Goal: Task Accomplishment & Management: Contribute content

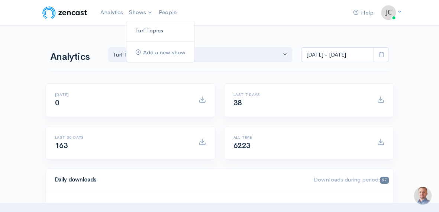
click at [143, 28] on link "Turf Topics" at bounding box center [160, 30] width 68 height 13
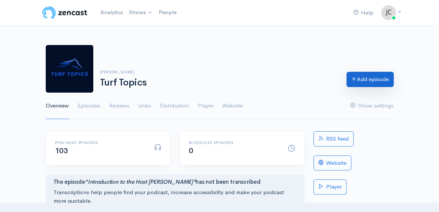
click at [360, 77] on link "Add episode" at bounding box center [369, 79] width 47 height 15
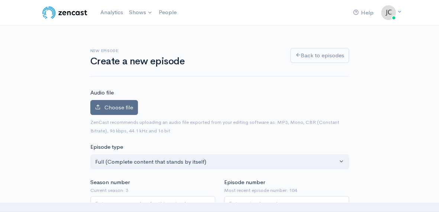
click at [117, 106] on span "Choose file" at bounding box center [118, 107] width 29 height 7
click at [0, 0] on input "Choose file" at bounding box center [0, 0] width 0 height 0
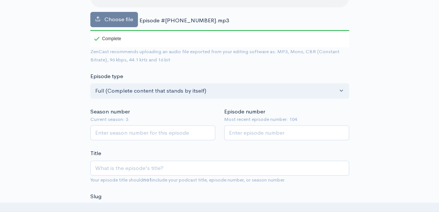
scroll to position [113, 0]
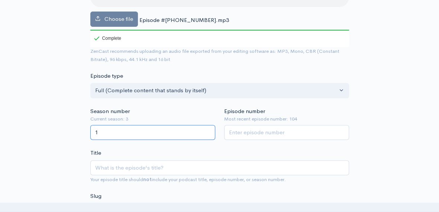
click at [207, 130] on input "1" at bounding box center [152, 132] width 125 height 15
click at [207, 130] on input "2" at bounding box center [152, 132] width 125 height 15
type input "3"
click at [207, 130] on input "3" at bounding box center [152, 132] width 125 height 15
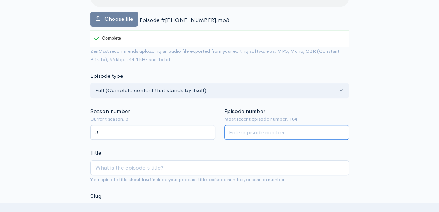
click at [276, 132] on input "Episode number" at bounding box center [286, 132] width 125 height 15
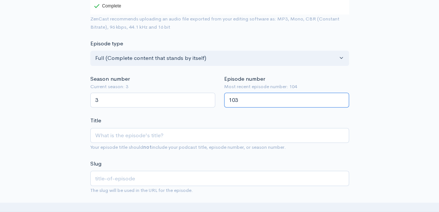
scroll to position [146, 0]
type input "103"
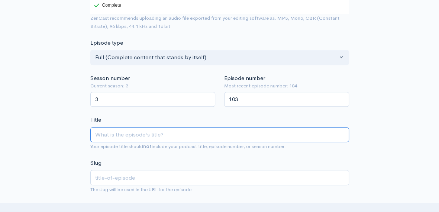
click at [166, 132] on input "Title" at bounding box center [219, 134] width 258 height 15
type input "R"
type input "r"
type input "Re"
type input "re"
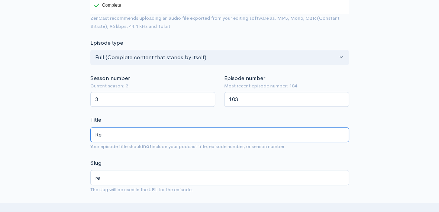
type input "Res"
type input "res"
type input "Resu"
type input "resu"
type input "Resul"
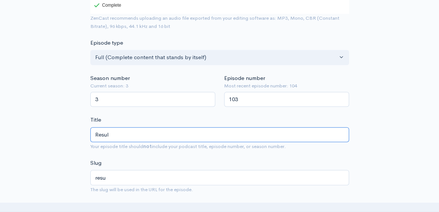
type input "resul"
type input "Result"
type input "result"
type input "Results"
type input "results"
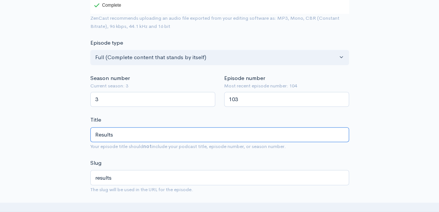
type input "Results f"
type input "results-f"
type input "Results fr"
type input "results-fr"
type input "Results fro"
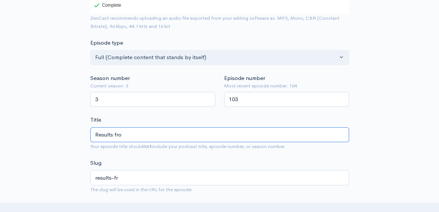
type input "results-fro"
type input "Results from"
type input "results-from"
type input "R"
type input "2"
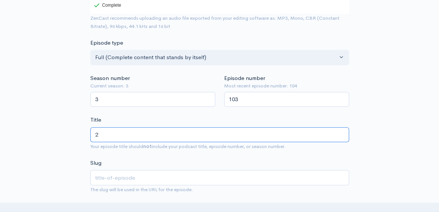
type input "2"
type input "20"
type input "202"
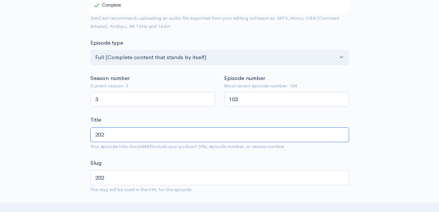
type input "2025"
type input "2025 T"
type input "2025-t"
type input "2025 Tr"
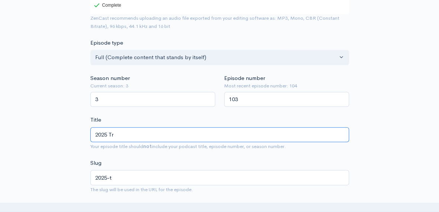
type input "2025-tr"
type input "2025 Tra"
type input "2025-tra"
type input "2025 Trav"
type input "2025-trav"
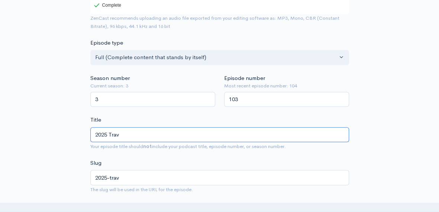
type input "2025 Trave"
type input "2025-trave"
type input "2025 [PERSON_NAME]"
type input "2025-[PERSON_NAME]"
type input "2025 [PERSON_NAME]"
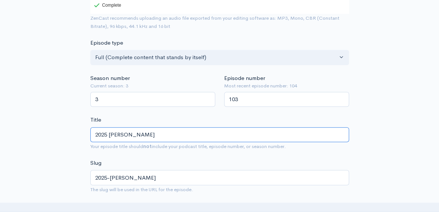
type input "2025-[PERSON_NAME]"
type input "2025 [PERSON_NAME] R"
type input "2025-[PERSON_NAME]-r"
type input "2025 [PERSON_NAME] Re"
type input "2025-[PERSON_NAME]-re"
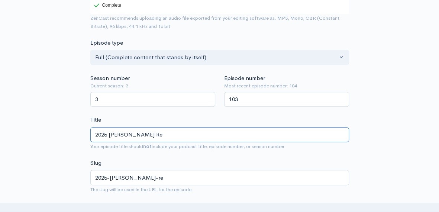
type input "2025 [PERSON_NAME] Res"
type input "2025-[PERSON_NAME]-res"
type input "2025 [PERSON_NAME] Resu"
type input "2025-[PERSON_NAME]-resu"
type input "2025 [PERSON_NAME] Resul"
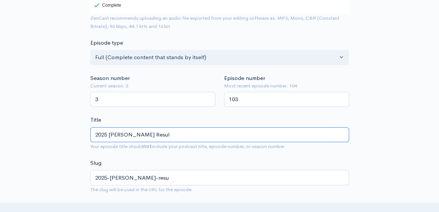
type input "2025-[PERSON_NAME]-resul"
type input "2025 [PERSON_NAME] Result"
type input "2025-[PERSON_NAME]-result"
type input "2025 [PERSON_NAME] Results"
type input "2025-[PERSON_NAME]-results"
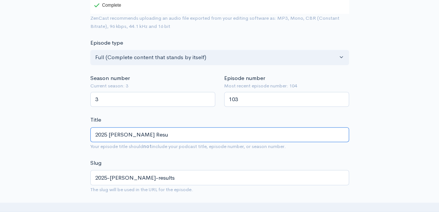
type input "2025 [PERSON_NAME] Res"
type input "2025-[PERSON_NAME]-res"
type input "2025 [PERSON_NAME] Re"
type input "2025-[PERSON_NAME]-re"
type input "2025 [PERSON_NAME] R"
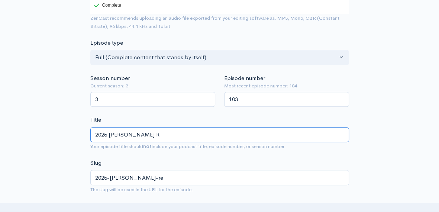
type input "2025-[PERSON_NAME]-r"
type input "2025 [PERSON_NAME]"
type input "2025-[PERSON_NAME]"
type input "2025"
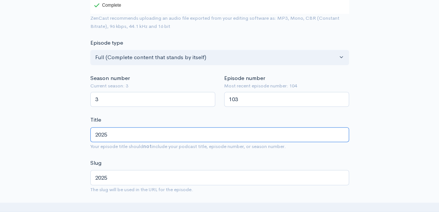
type input "202"
type input "20"
type input "2"
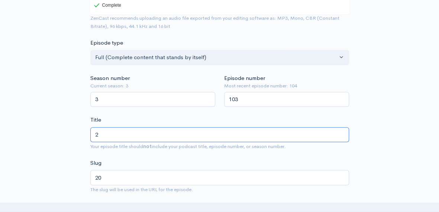
type input "2"
type input "S"
type input "s"
type input "So"
type input "so"
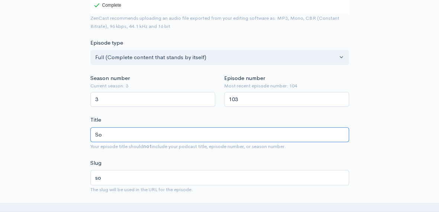
type input "Sov"
type input "sov"
type input "Sove"
type input "sove"
type input "Sover"
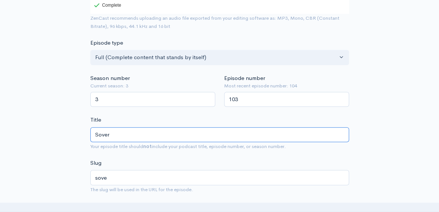
type input "sover"
type input "Sovere"
type input "sovere"
type input "Soverei"
type input "soverei"
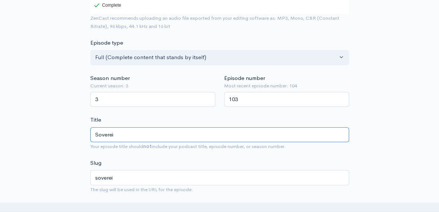
type input "Sovereig"
type input "sovereig"
type input "Sovereign"
type input "sovereign"
type input "Sovereignt"
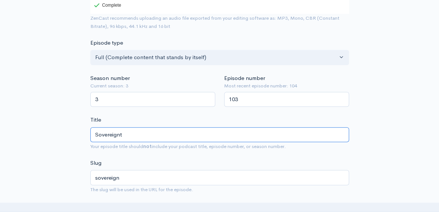
type input "sovereignt"
type input "Sovereignty"
type input "sovereignty"
type input "Sovereignty D"
type input "sovereignty-d"
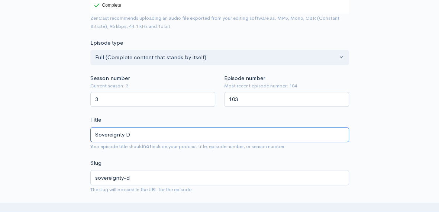
type input "Sovereignty Do"
type input "sovereignty-do"
type input "Sovereignty [PERSON_NAME]"
type input "sovereignty-dom"
type input "Sovereignty Domi"
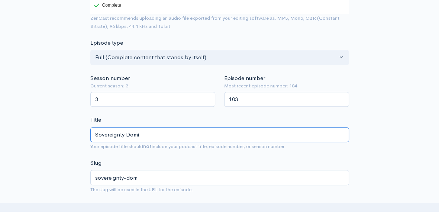
type input "sovereignty-domi"
type input "Sovereignty [PERSON_NAME]"
type input "sovereignty-[PERSON_NAME]"
type input "Sovereignty Domina"
type input "sovereignty-domina"
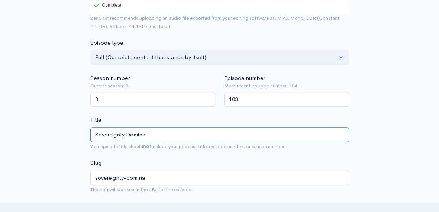
type input "Sovereignty Dominat"
type input "sovereignty-dominat"
type input "Sovereignty Dominate"
type input "sovereignty-dominate"
type input "Sovereignty Dominates"
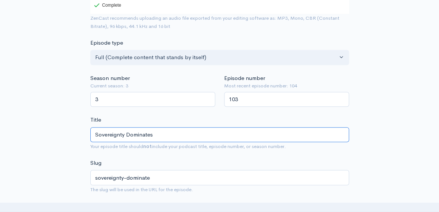
type input "sovereignty-dominates"
type input "Sovereignty Dominates 2"
type input "sovereignty-dominates-2"
type input "Sovereignty Dominates 20"
type input "sovereignty-dominates-20"
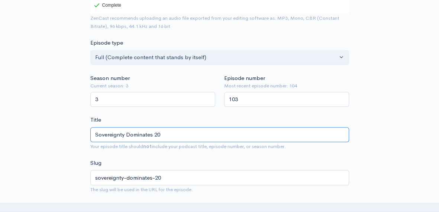
type input "Sovereignty Dominates 202"
type input "sovereignty-dominates-202"
type input "Sovereignty Dominates 2025"
type input "sovereignty-dominates-2025"
type input "Sovereignty Dominates 2025 T"
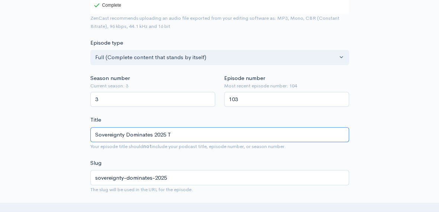
type input "sovereignty-dominates-2025-t"
type input "Sovereignty Dominates 2025 Tr"
type input "sovereignty-dominates-2025-tr"
type input "Sovereignty Dominates 2025 Tra"
type input "sovereignty-dominates-2025-tra"
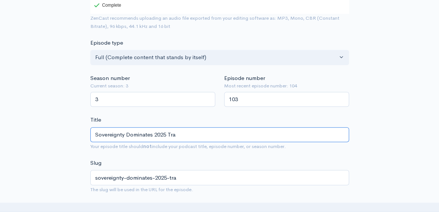
type input "Sovereignty Dominates 2025 Trav"
type input "sovereignty-dominates-2025-trav"
type input "Sovereignty Dominates 2025 Trave"
type input "sovereignty-dominates-2025-trave"
type input "Sovereignty Dominates 2025 [PERSON_NAME]"
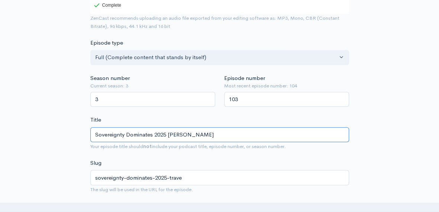
type input "sovereignty-dominates-2025-[PERSON_NAME]"
type input "Sovereignty Dominates 2025 [PERSON_NAME]"
type input "sovereignty-dominates-2025-[PERSON_NAME]"
type input "Sovereignty Dominates 2025 [PERSON_NAME] S"
type input "sovereignty-dominates-2025-[PERSON_NAME]-s"
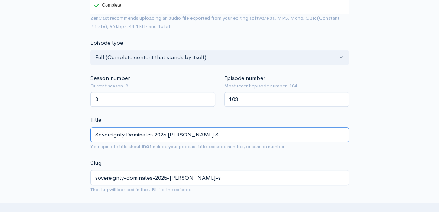
type input "Sovereignty Dominates [STREET_ADDRESS][PERSON_NAME]"
type input "sovereignty-dominates-2025-[PERSON_NAME]-st"
type input "Sovereignty Dominates 2025 [PERSON_NAME] Sta"
type input "sovereignty-dominates-2025-[PERSON_NAME]-sta"
type input "Sovereignty Dominates 2025 [PERSON_NAME] Stak"
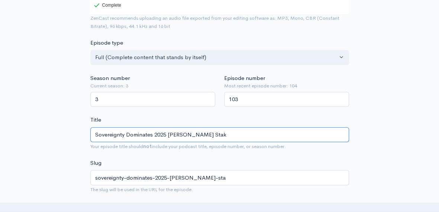
type input "sovereignty-dominates-2025-[PERSON_NAME]-stak"
type input "Sovereignty Dominates 2025 [PERSON_NAME] Stake"
type input "sovereignty-dominates-2025-[PERSON_NAME]-stake"
type input "Sovereignty Dominates 2025 [PERSON_NAME] Stakes"
type input "sovereignty-dominates-2025-[PERSON_NAME]-stakes"
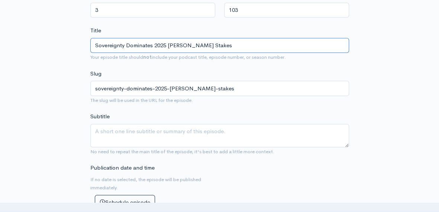
scroll to position [237, 0]
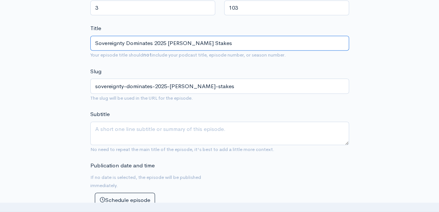
type input "Sovereignty Dominates 2025 [PERSON_NAME] Stakes"
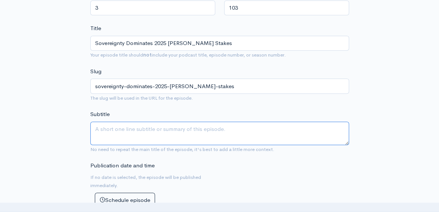
click at [114, 127] on textarea "Subtitle" at bounding box center [219, 132] width 258 height 23
type textarea "T"
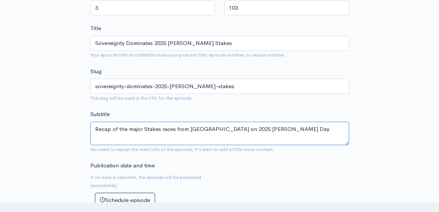
click at [133, 128] on textarea "Recap of the major Stakes races from [GEOGRAPHIC_DATA] on 2025 [PERSON_NAME] Day" at bounding box center [219, 132] width 258 height 23
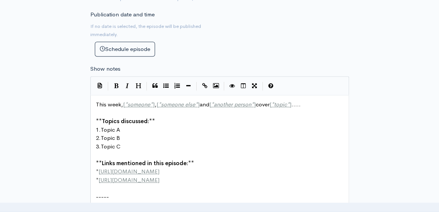
scroll to position [389, 0]
type textarea "Recap of the Major Stakes races from [GEOGRAPHIC_DATA] on 2025 [PERSON_NAME] Day"
click at [154, 101] on span "]" at bounding box center [154, 103] width 2 height 7
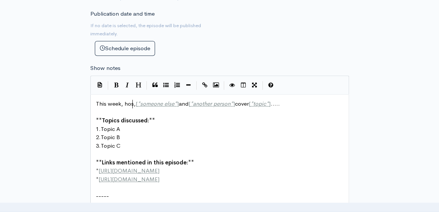
type textarea "host"
click at [181, 102] on span "This week, host, [ * someone else * ] and [ * another person * ] cover [ * topi…" at bounding box center [189, 103] width 186 height 7
type textarea "[PERSON_NAME]"
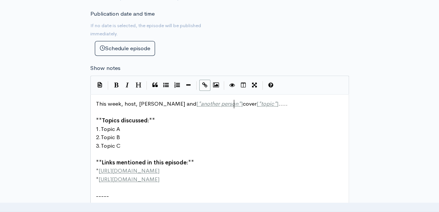
click at [234, 103] on span "This week, host, [PERSON_NAME] and [ * another person * ] cover [ * topic * ] .…" at bounding box center [192, 103] width 192 height 7
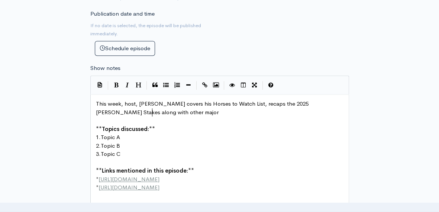
scroll to position [3, 218]
type textarea "covers his Horses to Watch List, recaps the 2025 [PERSON_NAME] Stakes along wit…"
click at [121, 136] on pre "1. Topic A" at bounding box center [222, 137] width 256 height 9
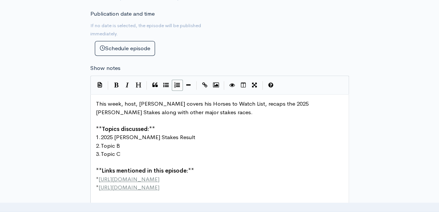
type textarea "2025 [PERSON_NAME] Stakes Results"
click at [120, 144] on span "Topic B" at bounding box center [110, 145] width 19 height 7
type textarea "Europes Majp"
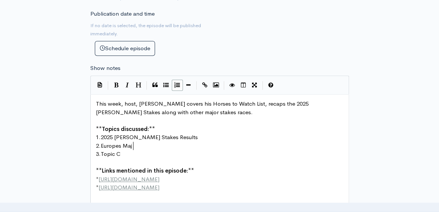
scroll to position [3, 33]
type textarea "or Stakes"
type textarea "Races Results"
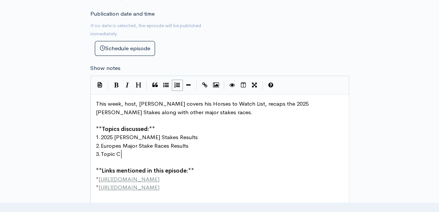
click at [121, 152] on pre "3. Topic C" at bounding box center [222, 154] width 256 height 9
type textarea "The Horses to watch List"
type textarea "W"
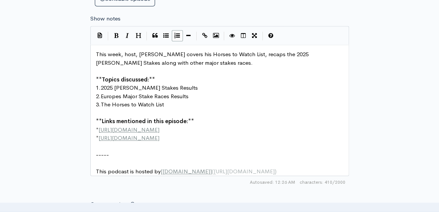
scroll to position [440, 0]
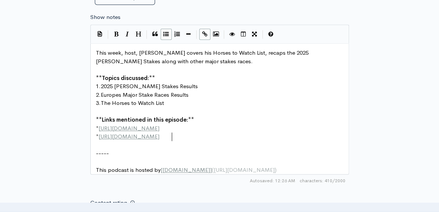
click at [172, 137] on pre "* [URL][DOMAIN_NAME]" at bounding box center [222, 136] width 256 height 9
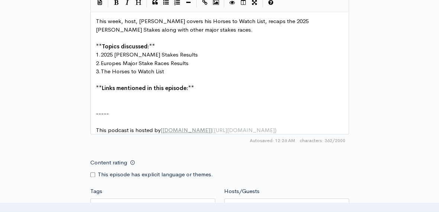
scroll to position [471, 0]
click at [166, 70] on pre "3. The Horses to Watch List" at bounding box center [222, 72] width 256 height 9
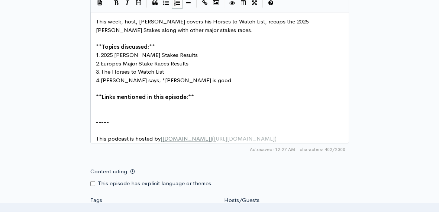
scroll to position [3, 101]
type textarea "[PERSON_NAME] says, "[PERSON_NAME] is good.""
type textarea "for the Breeders"
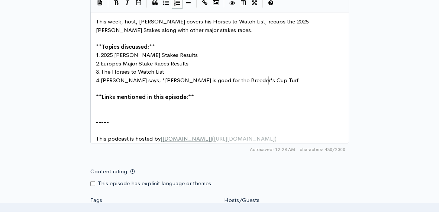
type textarea "'s Cup Turf>"
type textarea ".'"
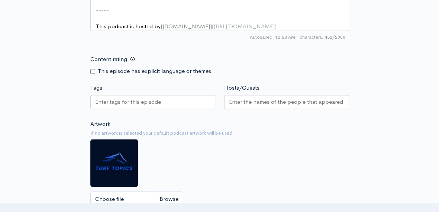
scroll to position [583, 0]
type textarea """
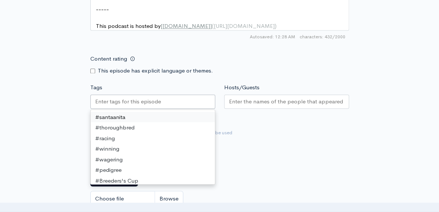
click at [165, 107] on div at bounding box center [152, 101] width 125 height 14
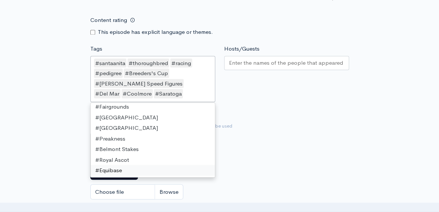
scroll to position [1, 0]
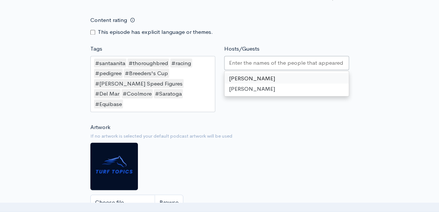
click at [248, 67] on input "Hosts/Guests" at bounding box center [286, 62] width 115 height 9
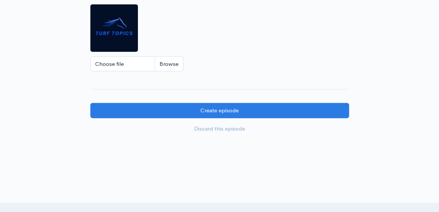
scroll to position [759, 0]
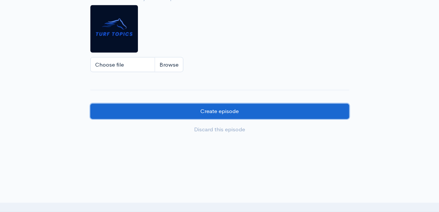
click at [224, 104] on input "Create episode" at bounding box center [219, 111] width 258 height 15
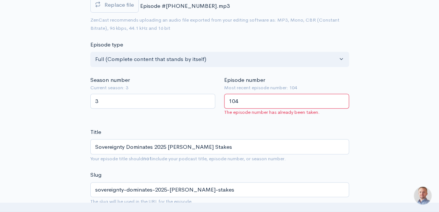
click at [341, 98] on input "104" at bounding box center [286, 101] width 125 height 15
type input "105"
click at [341, 98] on input "105" at bounding box center [286, 101] width 125 height 15
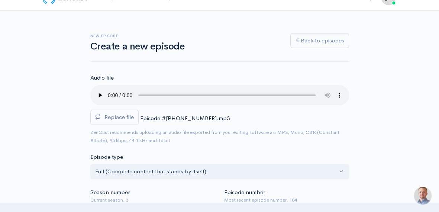
scroll to position [15, 0]
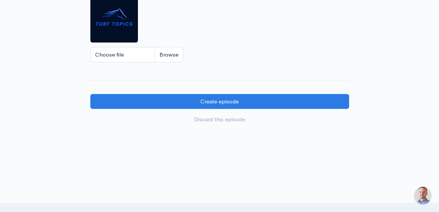
scroll to position [764, 0]
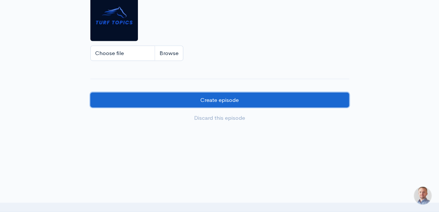
click at [212, 92] on input "Create episode" at bounding box center [219, 99] width 258 height 15
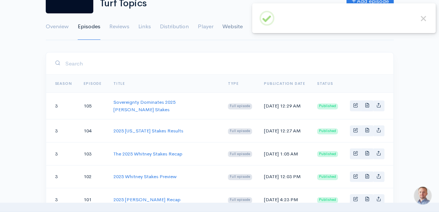
scroll to position [80, 0]
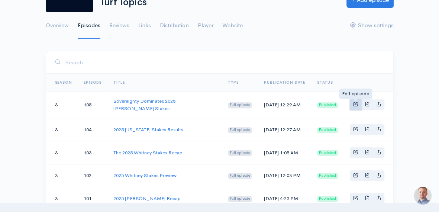
click at [356, 104] on span "Basic example" at bounding box center [355, 103] width 5 height 5
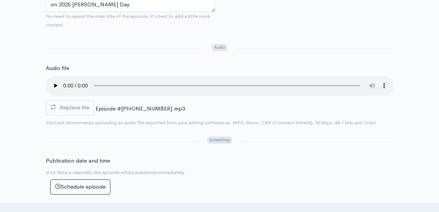
scroll to position [235, 0]
click at [134, 107] on span "Episode #[PHONE_NUMBER].mp3" at bounding box center [139, 107] width 89 height 7
click at [175, 110] on div "Replace file Episode #105 38-26-25.mp3 0" at bounding box center [220, 96] width 348 height 43
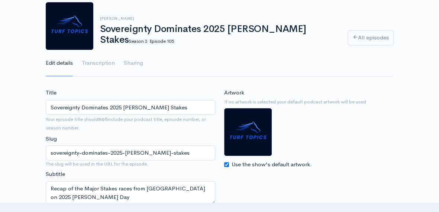
scroll to position [0, 0]
